Goal: Information Seeking & Learning: Learn about a topic

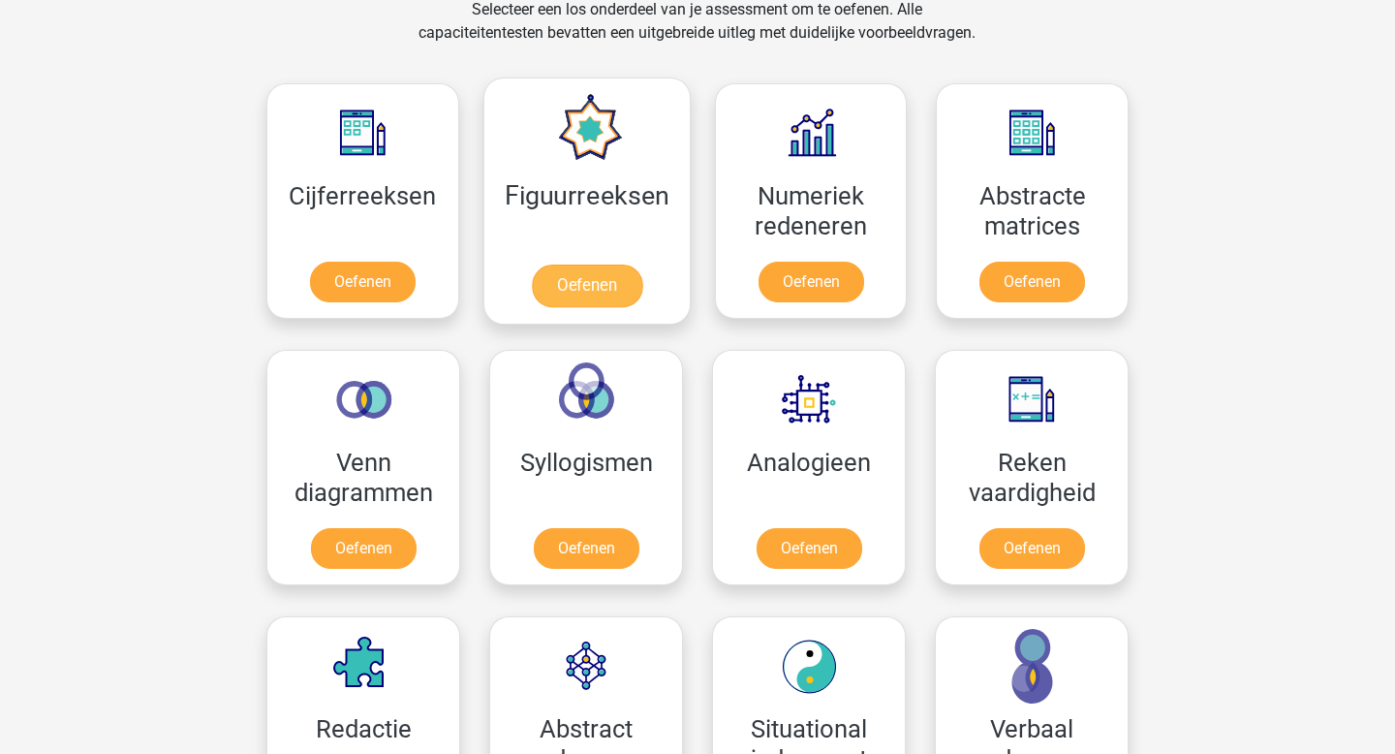
scroll to position [934, 0]
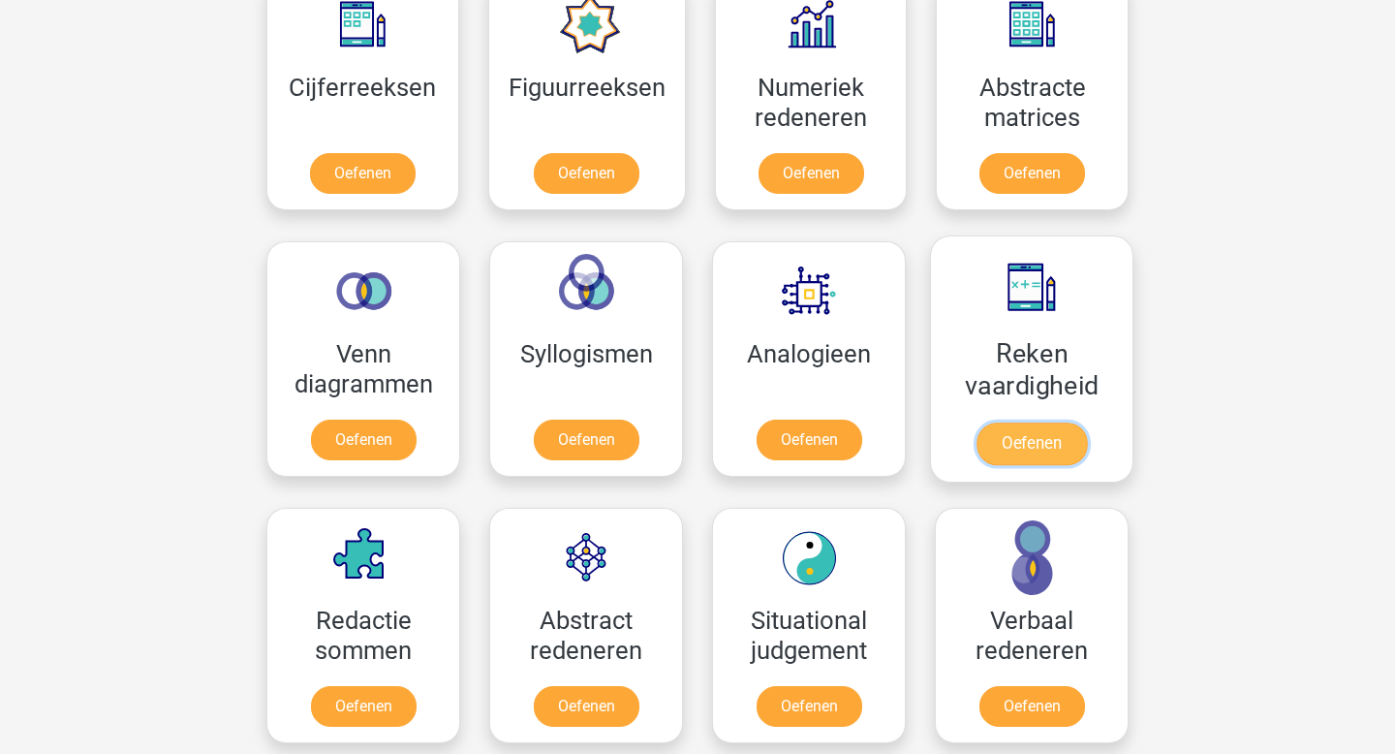
click at [1001, 458] on link "Oefenen" at bounding box center [1032, 443] width 110 height 43
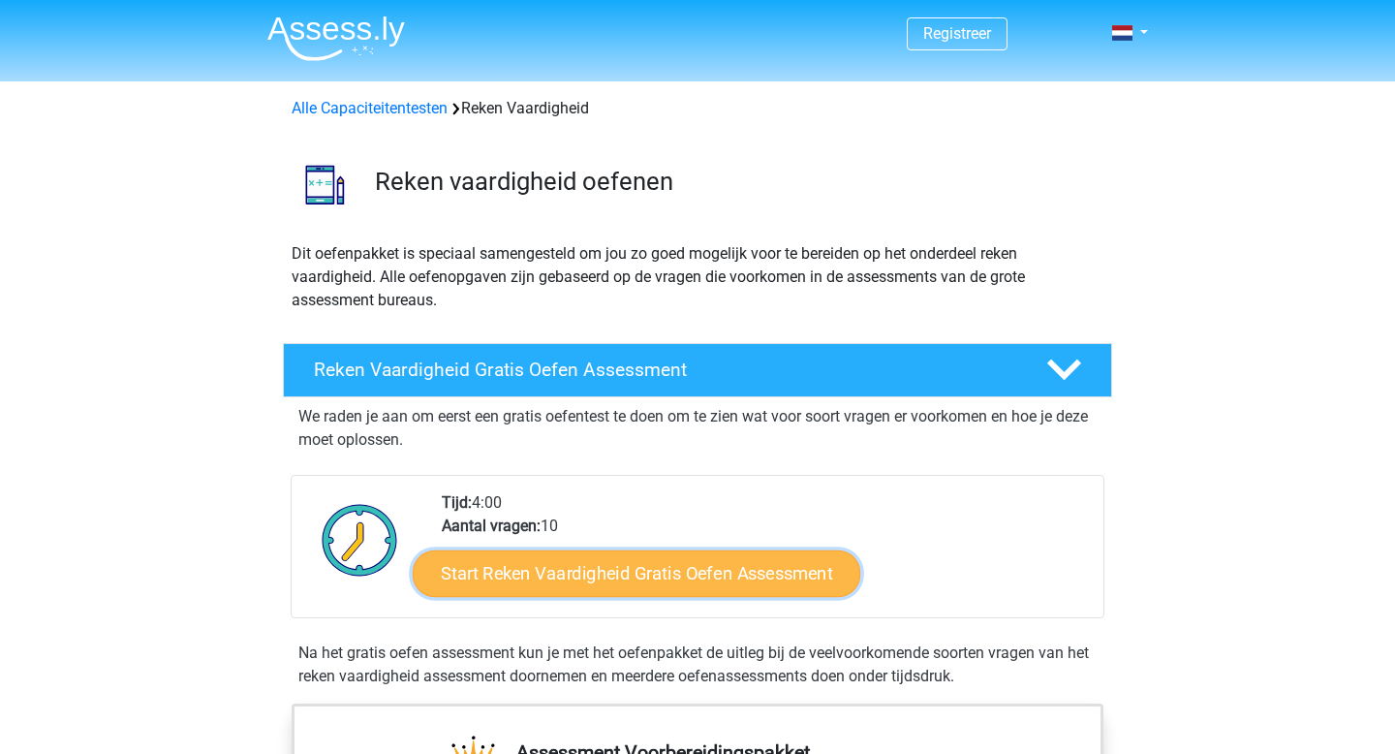
click at [780, 583] on link "Start Reken Vaardigheid Gratis Oefen Assessment" at bounding box center [637, 572] width 448 height 47
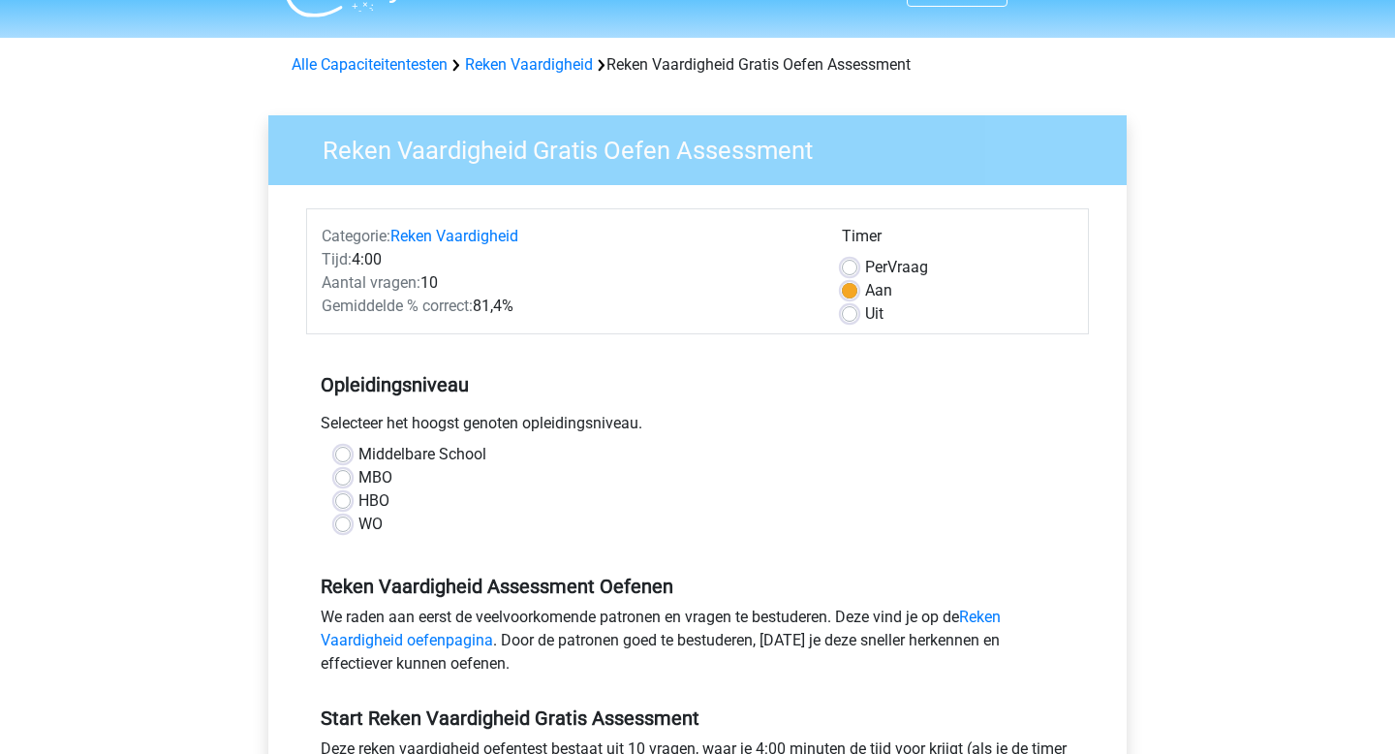
scroll to position [46, 0]
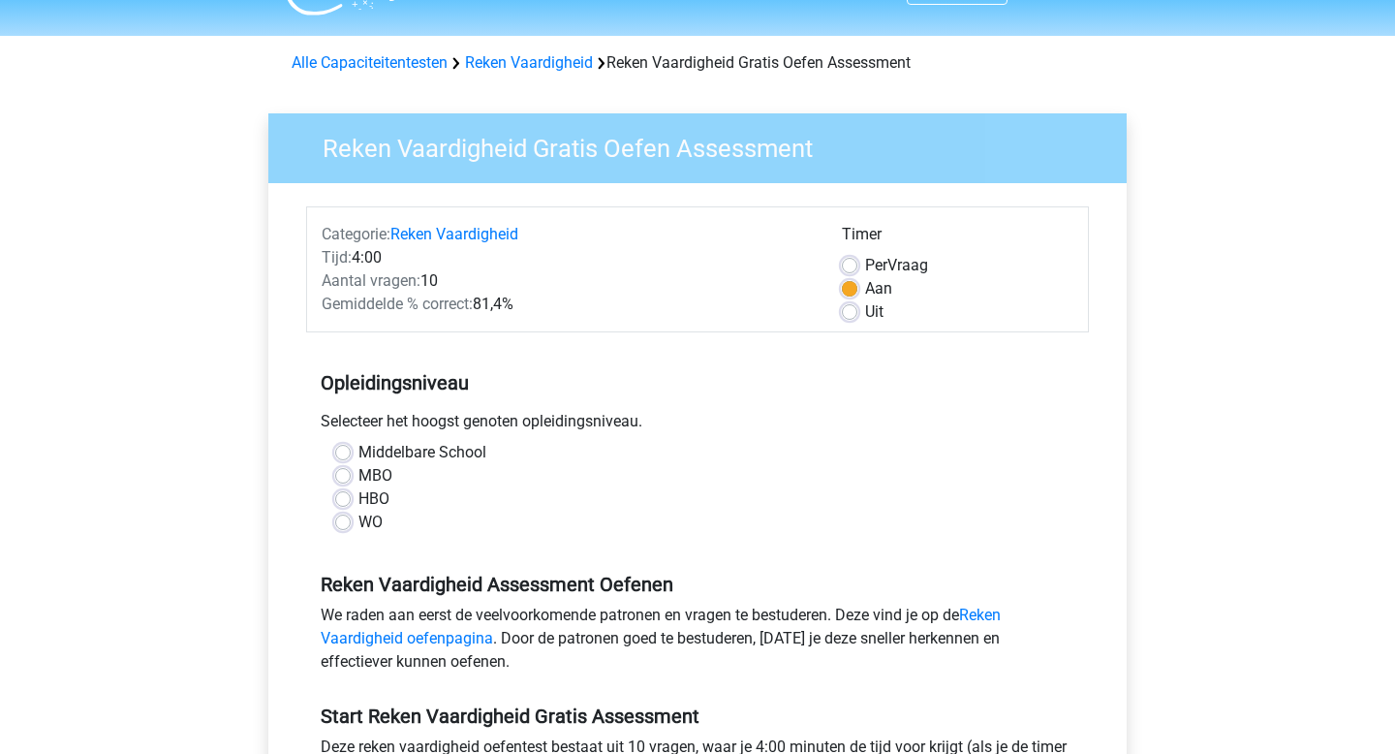
click at [358, 503] on label "HBO" at bounding box center [373, 498] width 31 height 23
click at [343, 503] on input "HBO" at bounding box center [343, 496] width 16 height 19
radio input "true"
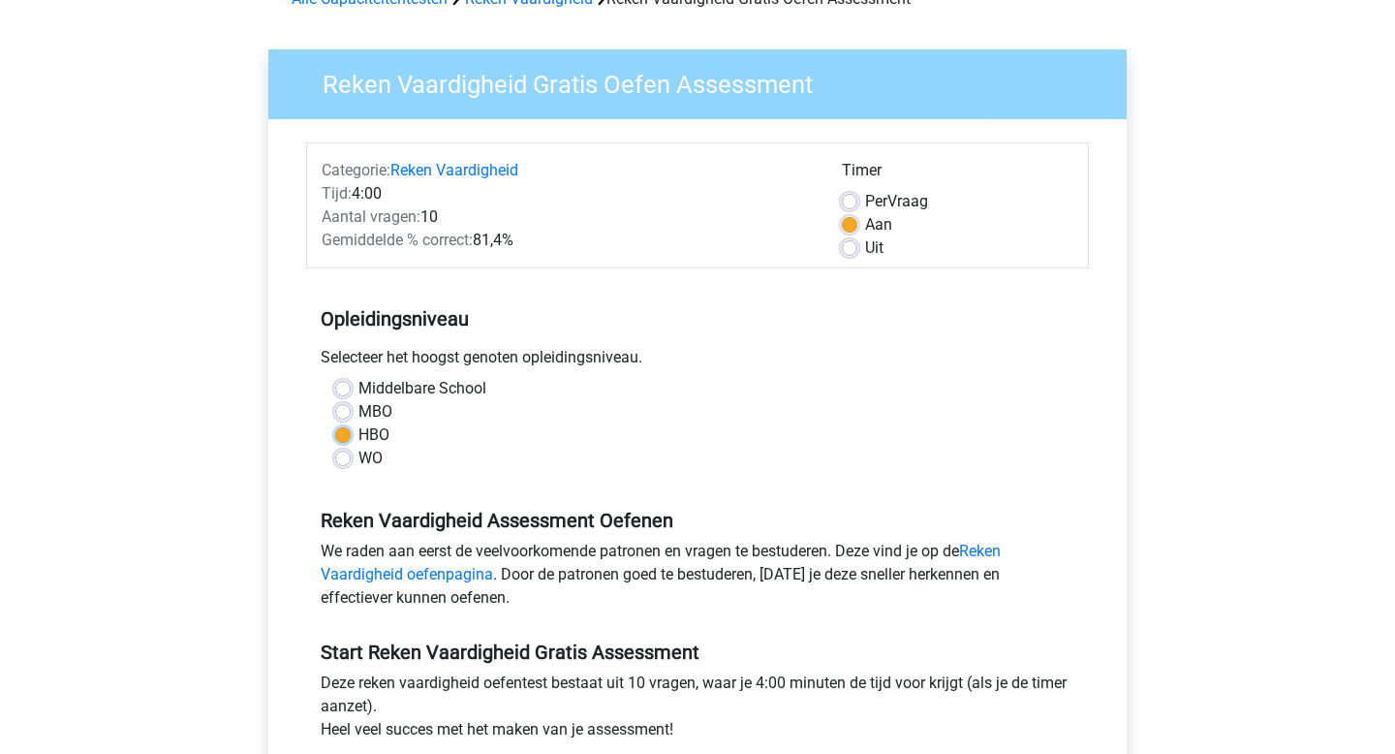
scroll to position [112, 0]
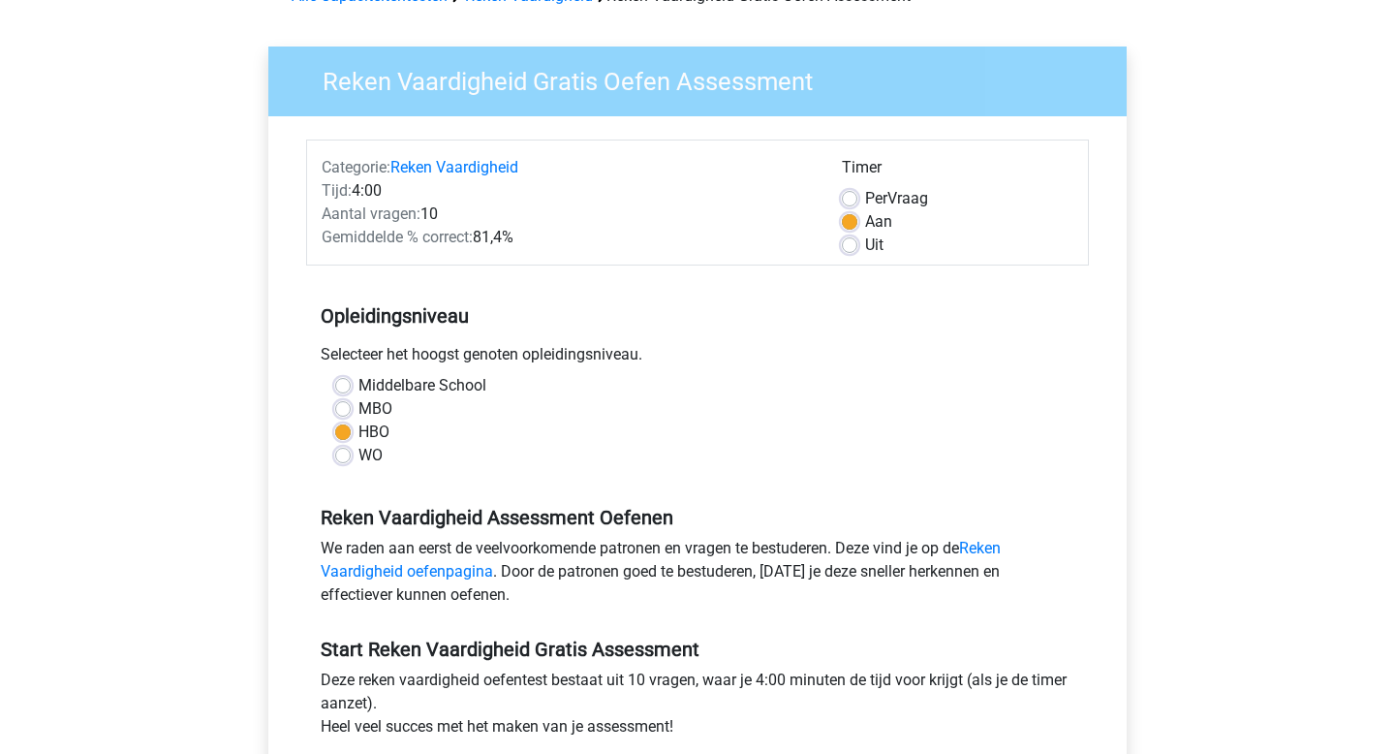
click at [358, 410] on label "MBO" at bounding box center [375, 408] width 34 height 23
click at [350, 410] on input "MBO" at bounding box center [343, 406] width 16 height 19
radio input "true"
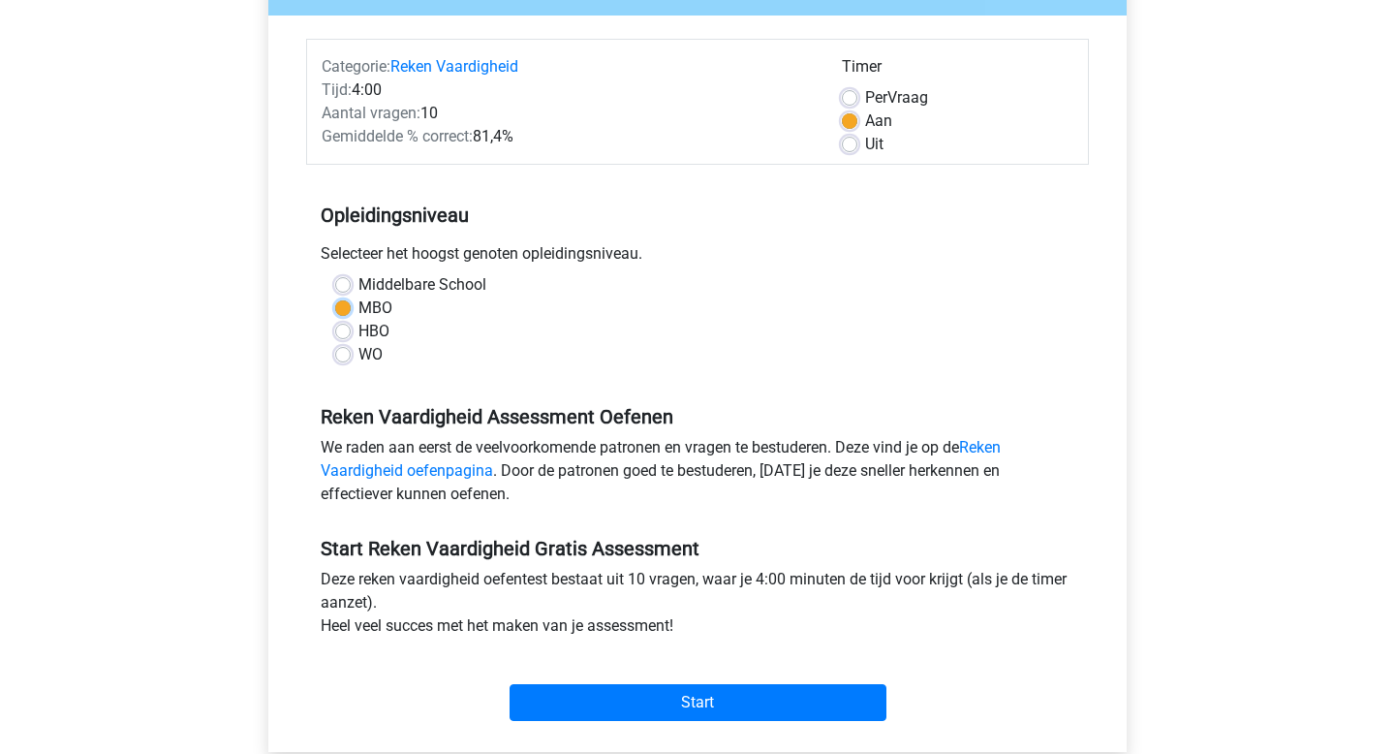
scroll to position [530, 0]
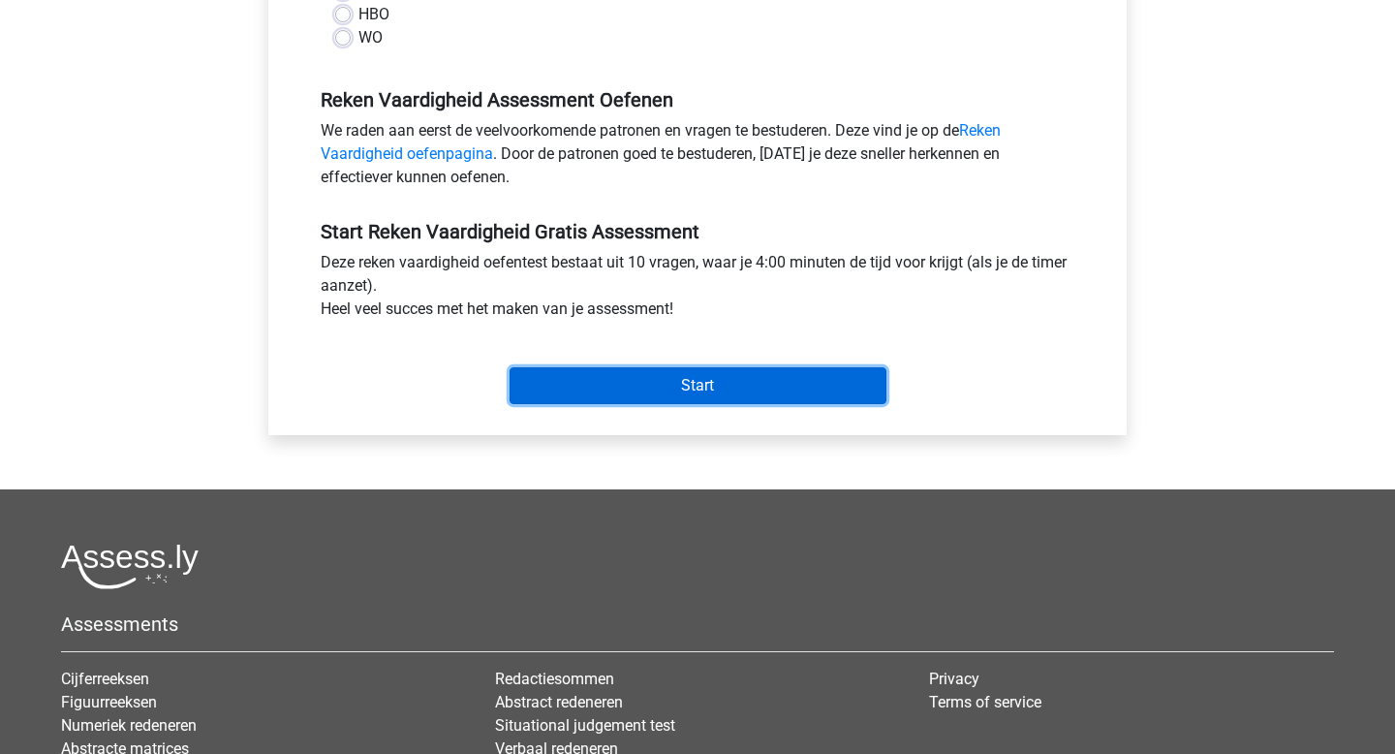
click at [617, 382] on input "Start" at bounding box center [698, 385] width 377 height 37
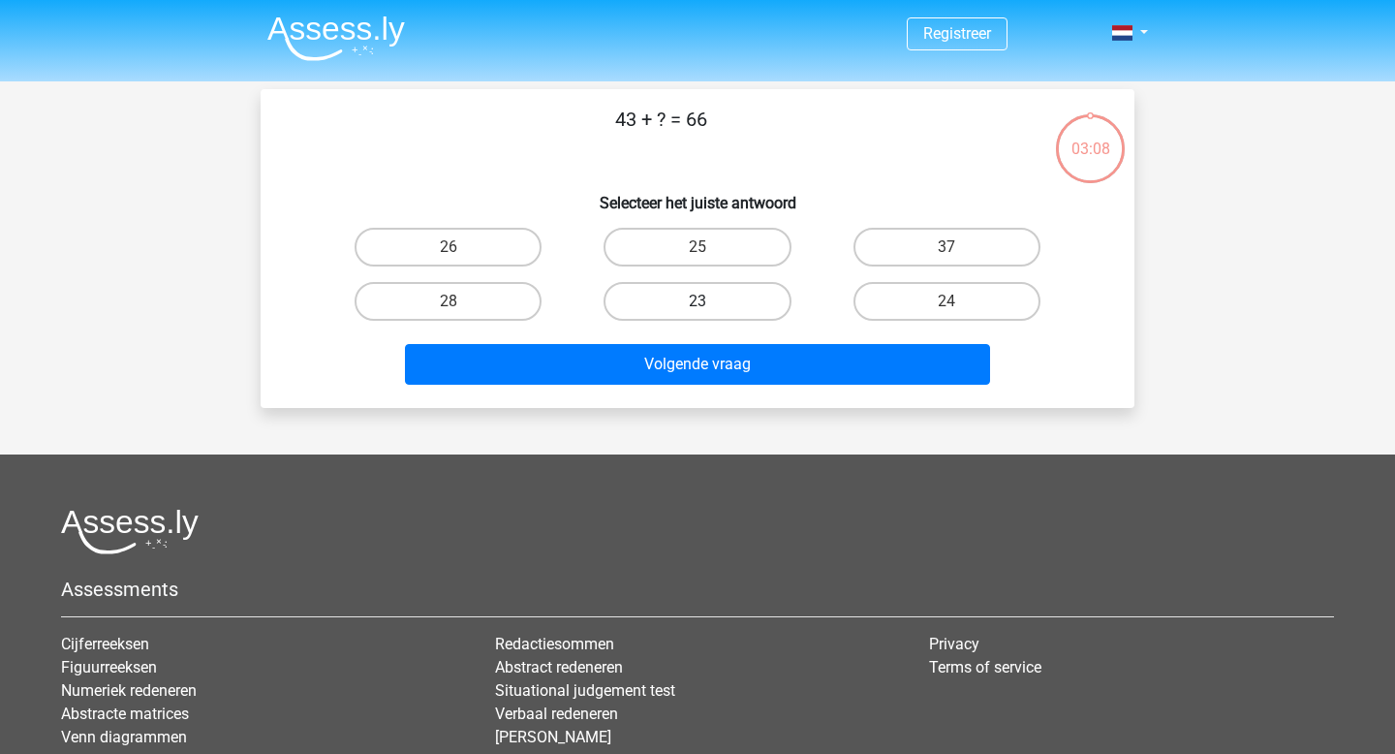
click at [768, 311] on label "23" at bounding box center [697, 301] width 187 height 39
click at [710, 311] on input "23" at bounding box center [704, 307] width 13 height 13
radio input "true"
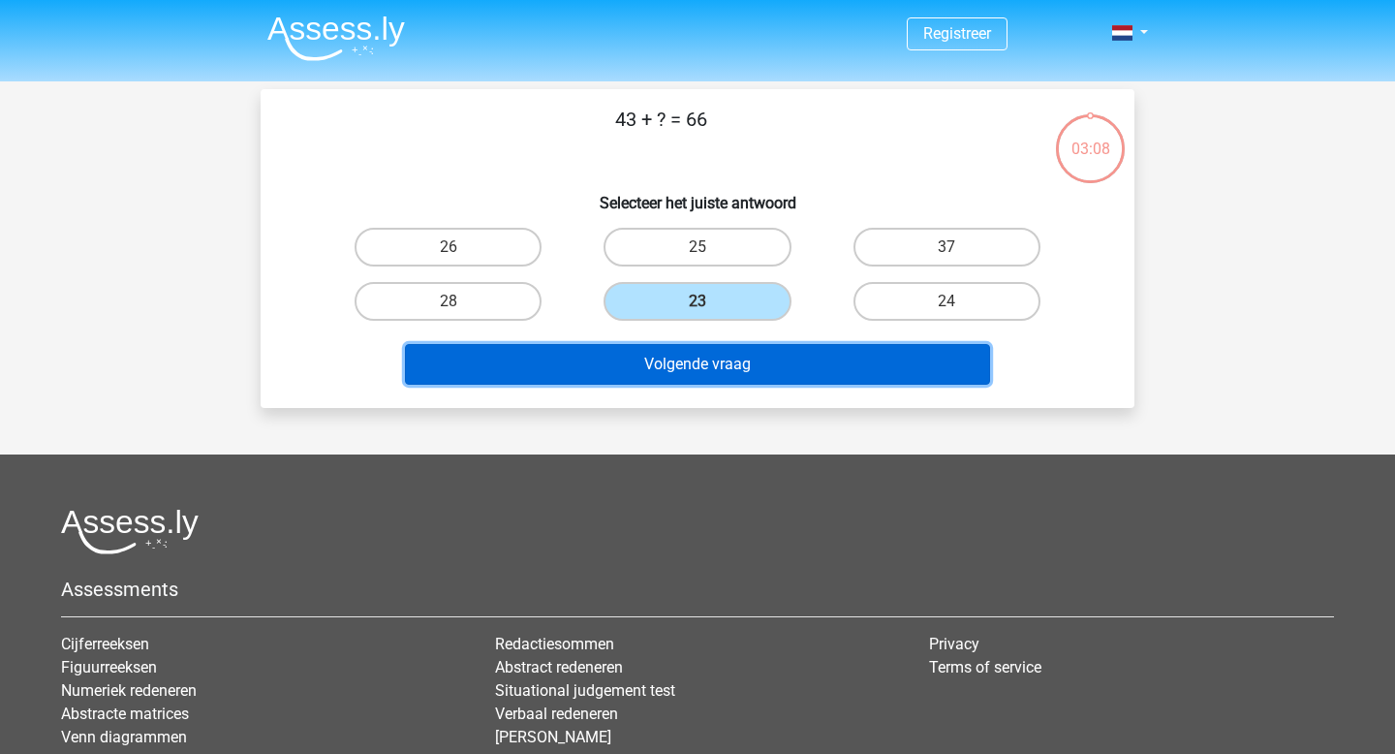
click at [777, 363] on button "Volgende vraag" at bounding box center [698, 364] width 586 height 41
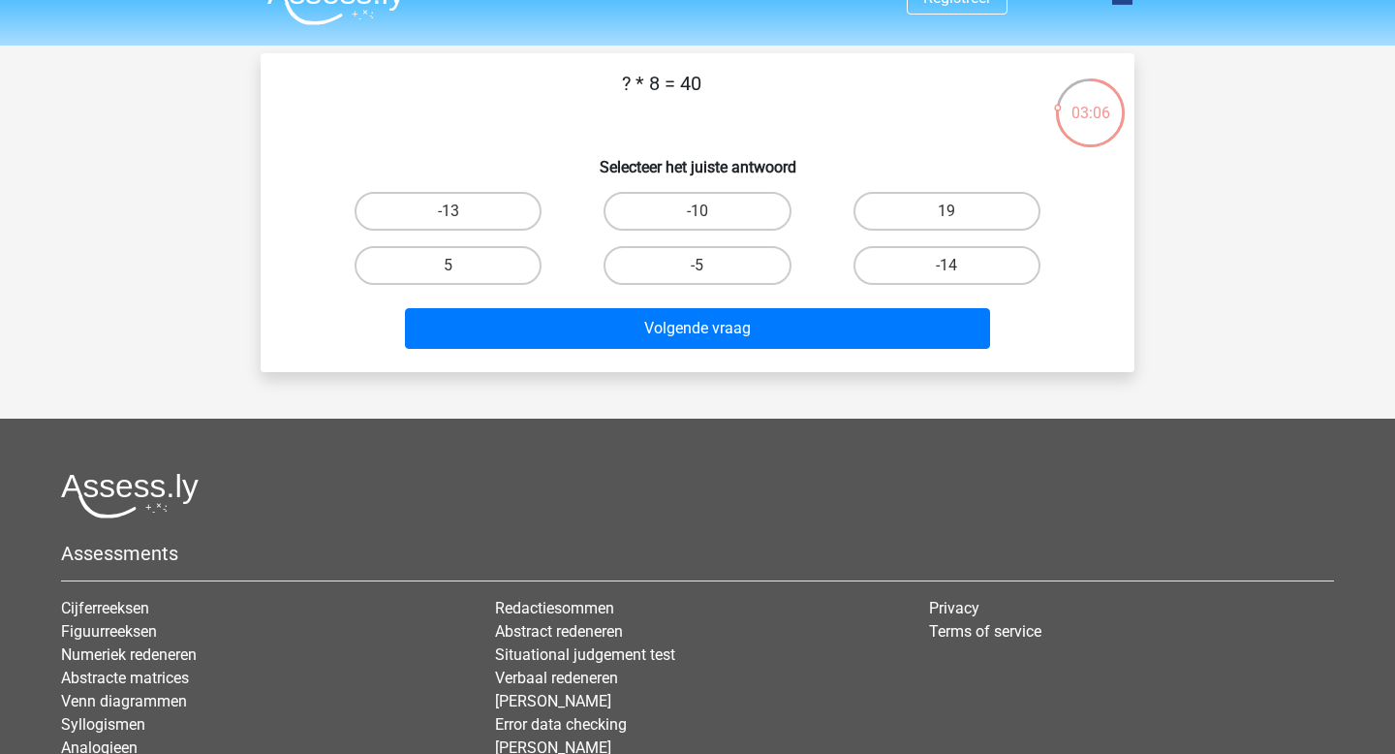
scroll to position [30, 0]
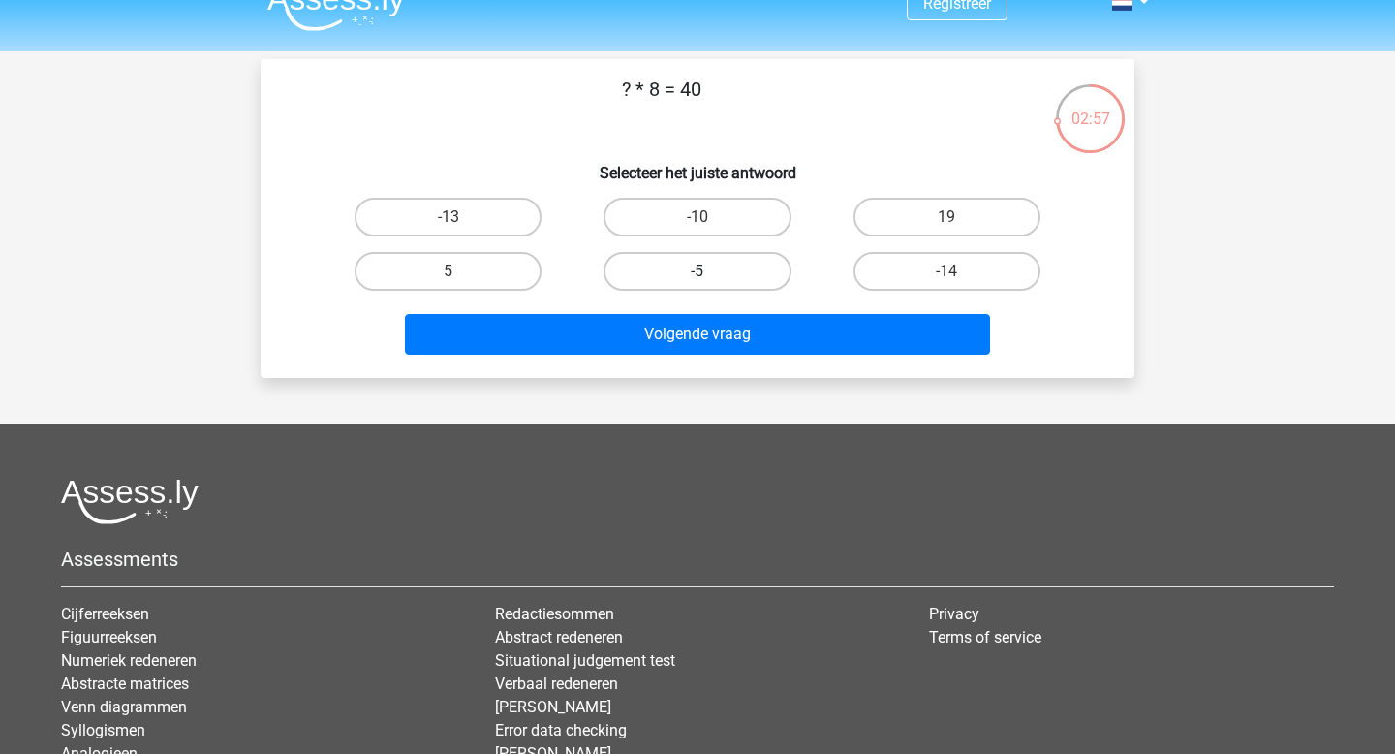
click at [707, 258] on label "-5" at bounding box center [697, 271] width 187 height 39
click at [707, 271] on input "-5" at bounding box center [704, 277] width 13 height 13
radio input "true"
click at [512, 271] on label "5" at bounding box center [448, 271] width 187 height 39
click at [461, 271] on input "5" at bounding box center [455, 277] width 13 height 13
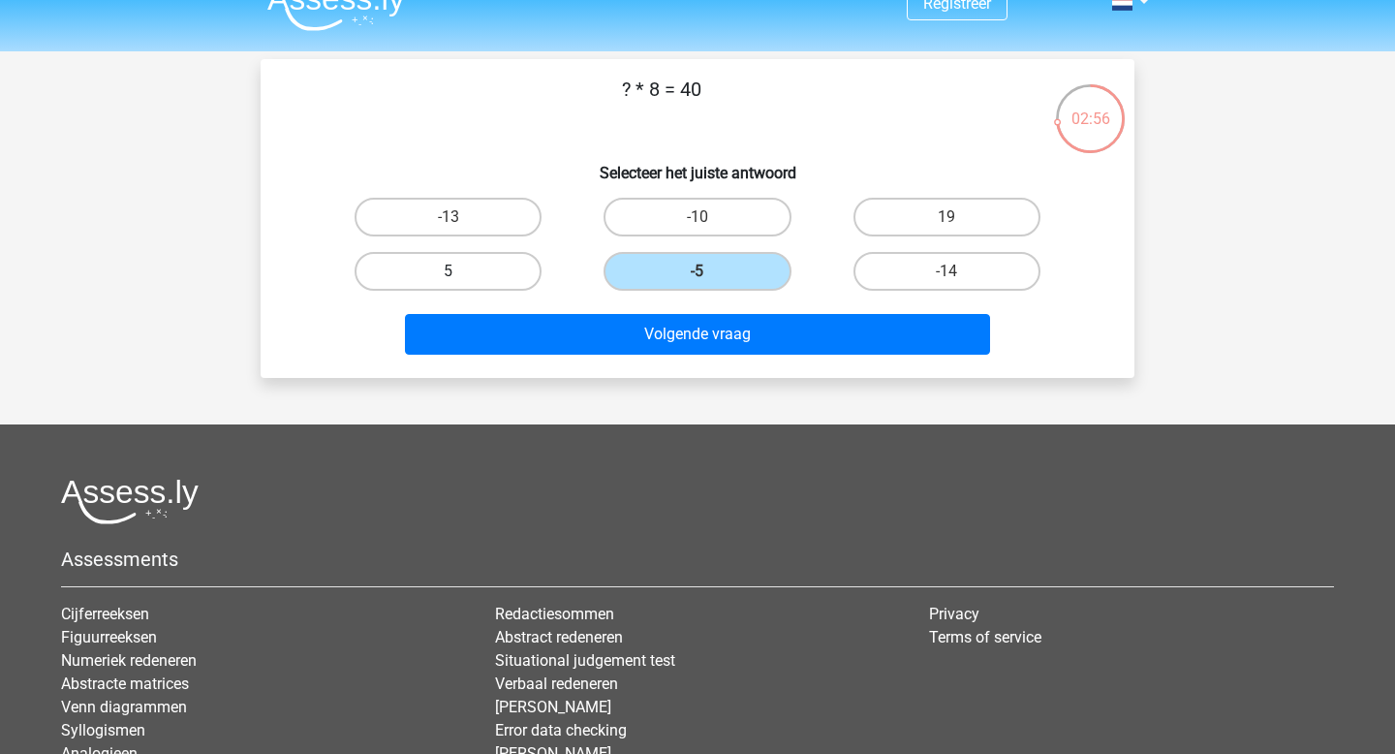
radio input "true"
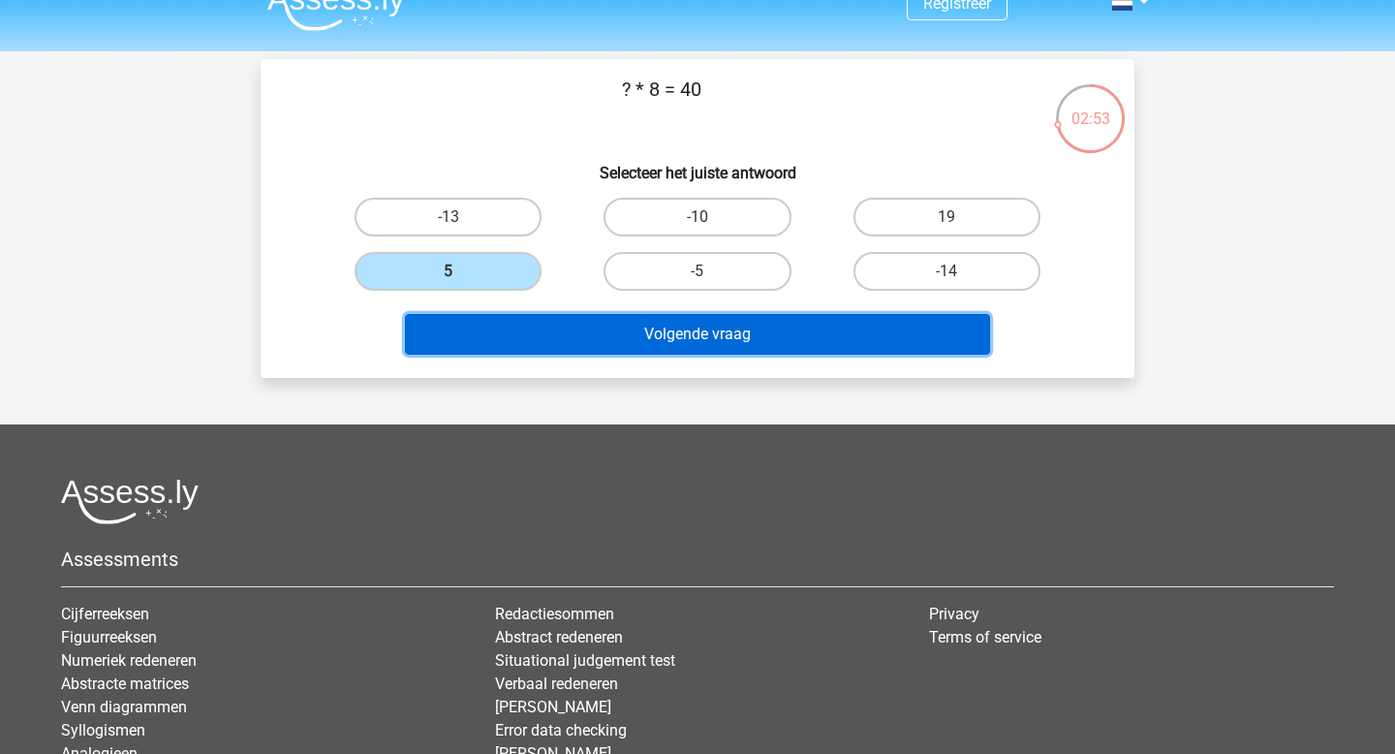
click at [656, 339] on button "Volgende vraag" at bounding box center [698, 334] width 586 height 41
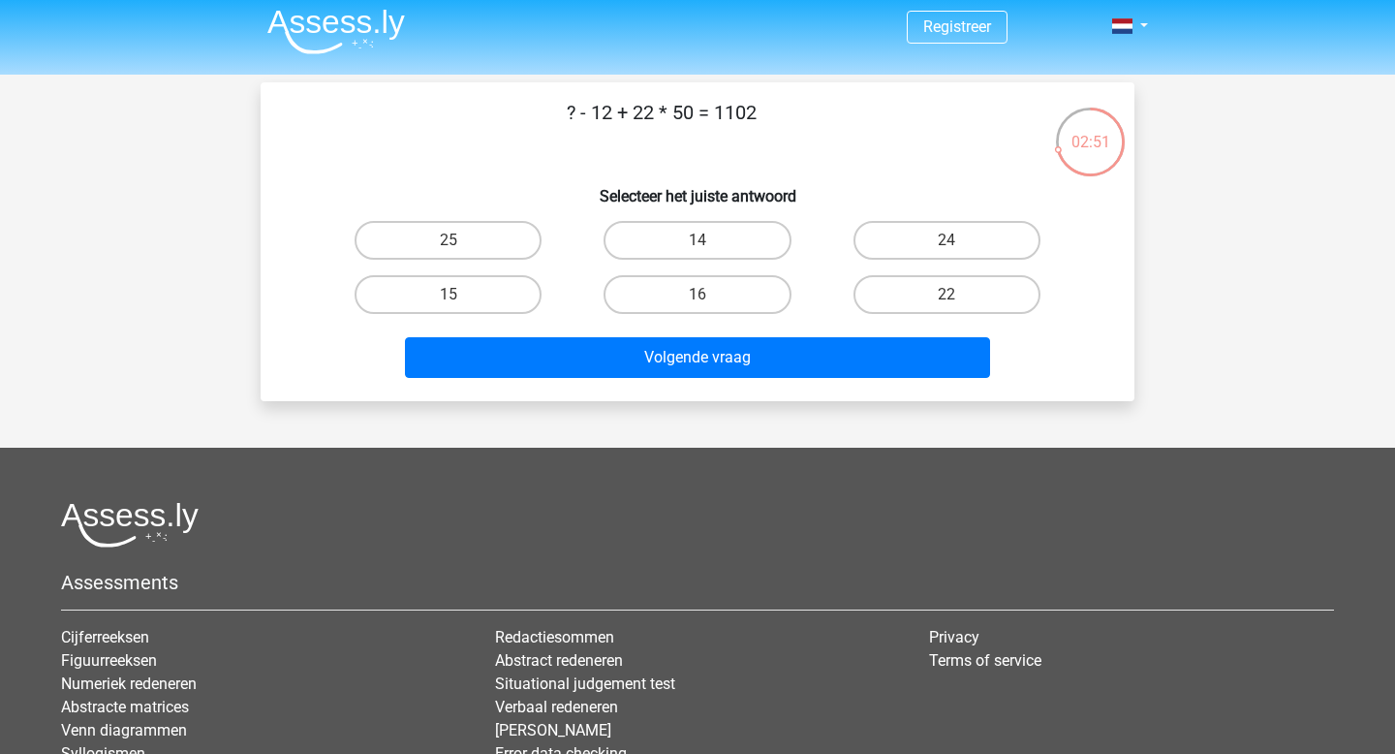
scroll to position [0, 0]
